Goal: Find specific page/section: Find specific page/section

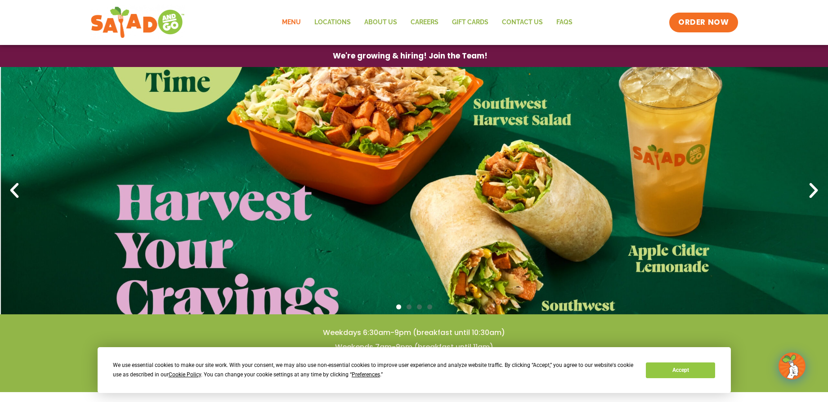
click at [296, 19] on link "Menu" at bounding box center [291, 22] width 32 height 21
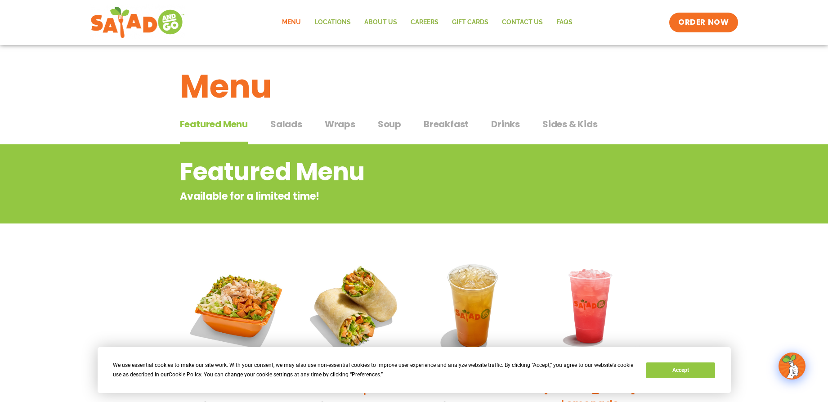
drag, startPoint x: 290, startPoint y: 125, endPoint x: 297, endPoint y: 117, distance: 10.2
click at [297, 117] on span "Salads" at bounding box center [286, 123] width 32 height 13
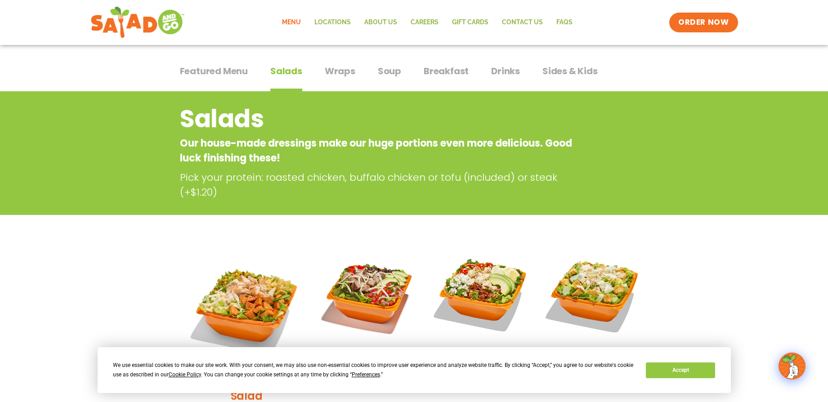
scroll to position [53, 0]
